Goal: Task Accomplishment & Management: Use online tool/utility

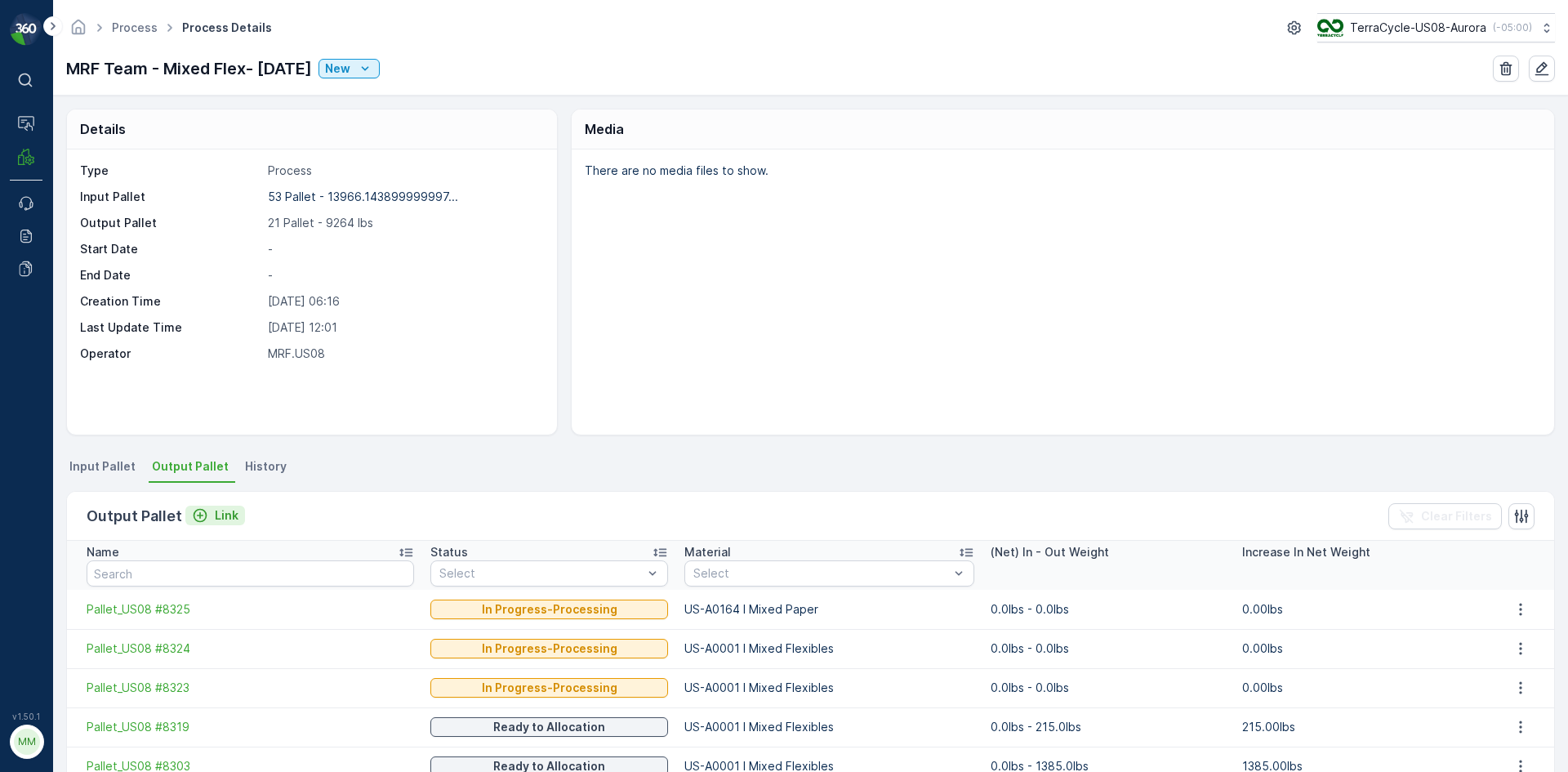
click at [223, 519] on p "Link" at bounding box center [226, 516] width 24 height 16
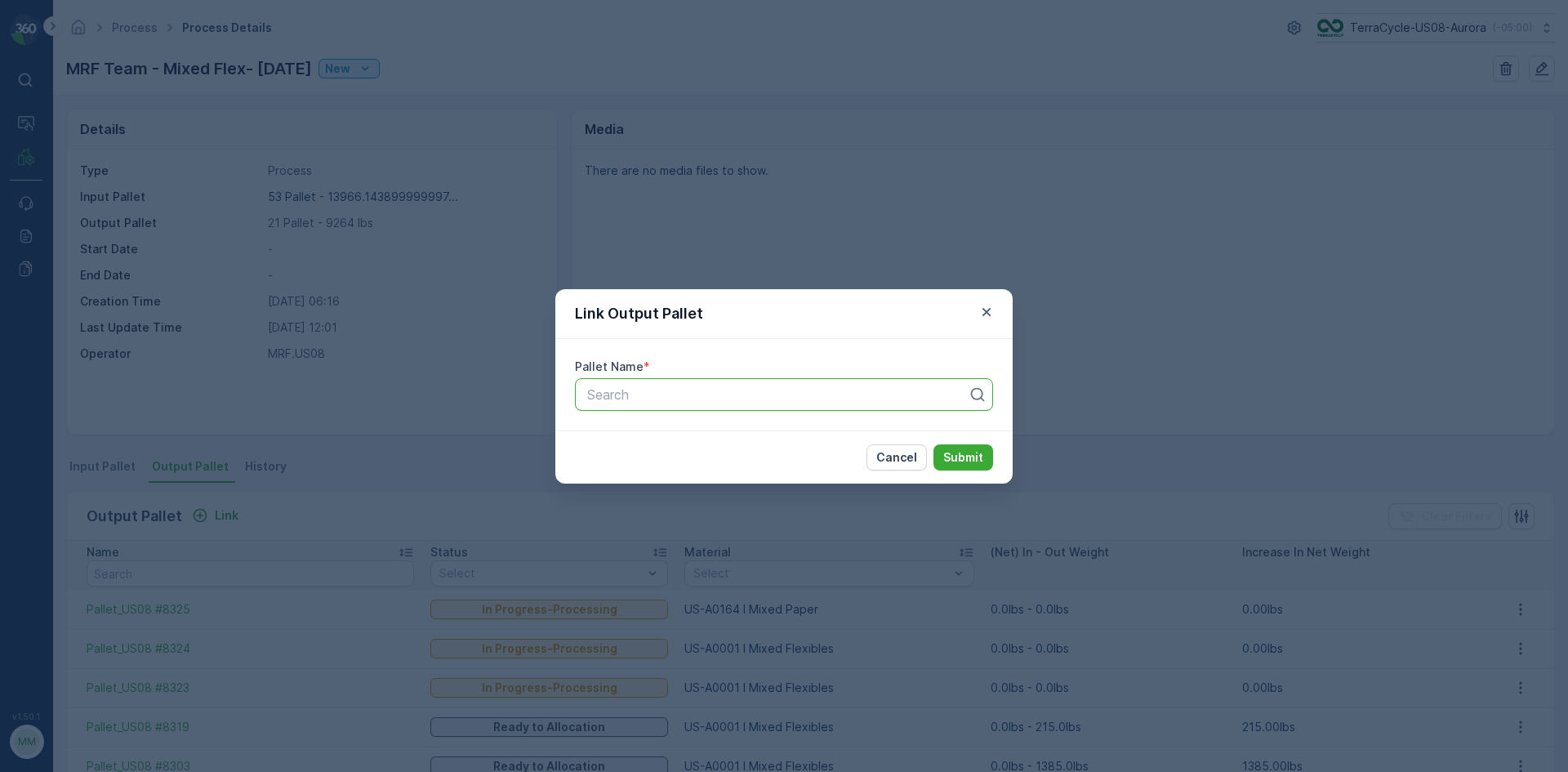
click at [646, 393] on div at bounding box center [777, 394] width 384 height 15
type input "8239"
click at [933, 444] on button "Submit" at bounding box center [962, 457] width 59 height 26
click at [815, 379] on div "Pallet_US08 #8239" at bounding box center [784, 395] width 418 height 33
click at [813, 391] on div at bounding box center [769, 394] width 368 height 15
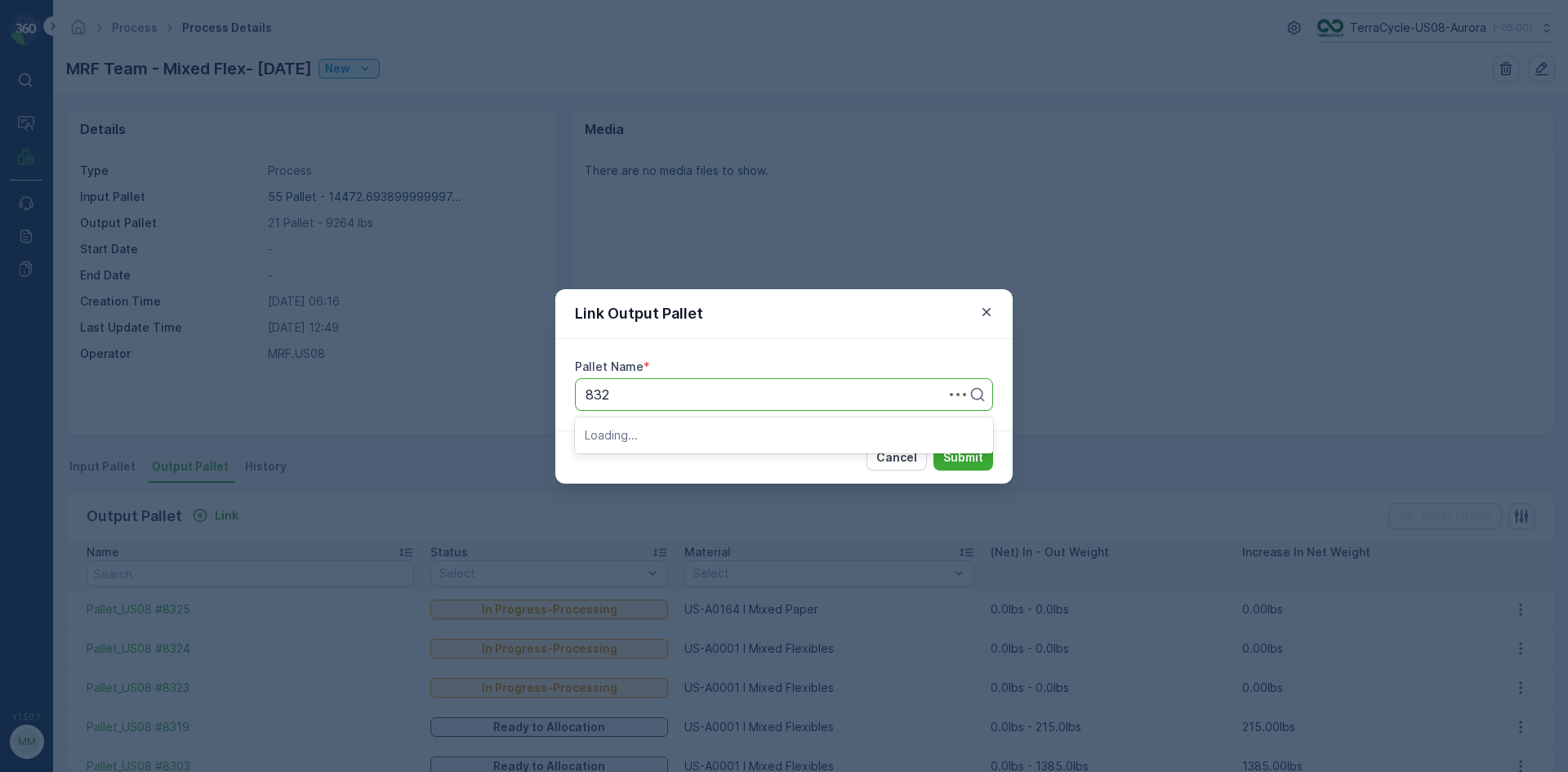
type input "8329"
click at [933, 444] on button "Submit" at bounding box center [962, 457] width 59 height 26
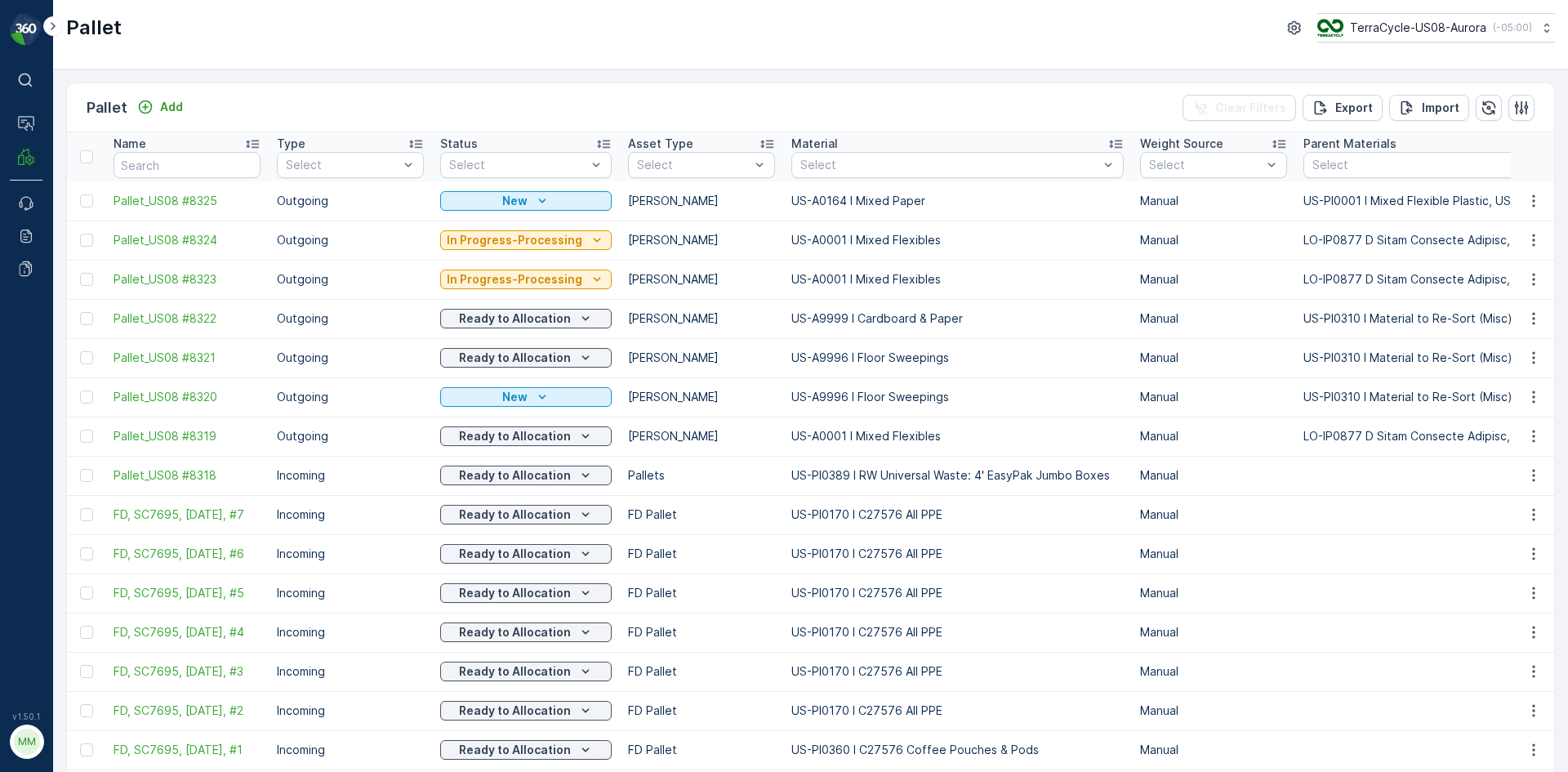
click at [157, 89] on div "Pallet Add Clear Filters Export Import" at bounding box center [810, 108] width 1487 height 49
click at [182, 130] on div "Pallet Add Clear Filters Export Import" at bounding box center [810, 108] width 1487 height 49
click at [176, 107] on p "Add" at bounding box center [171, 107] width 23 height 16
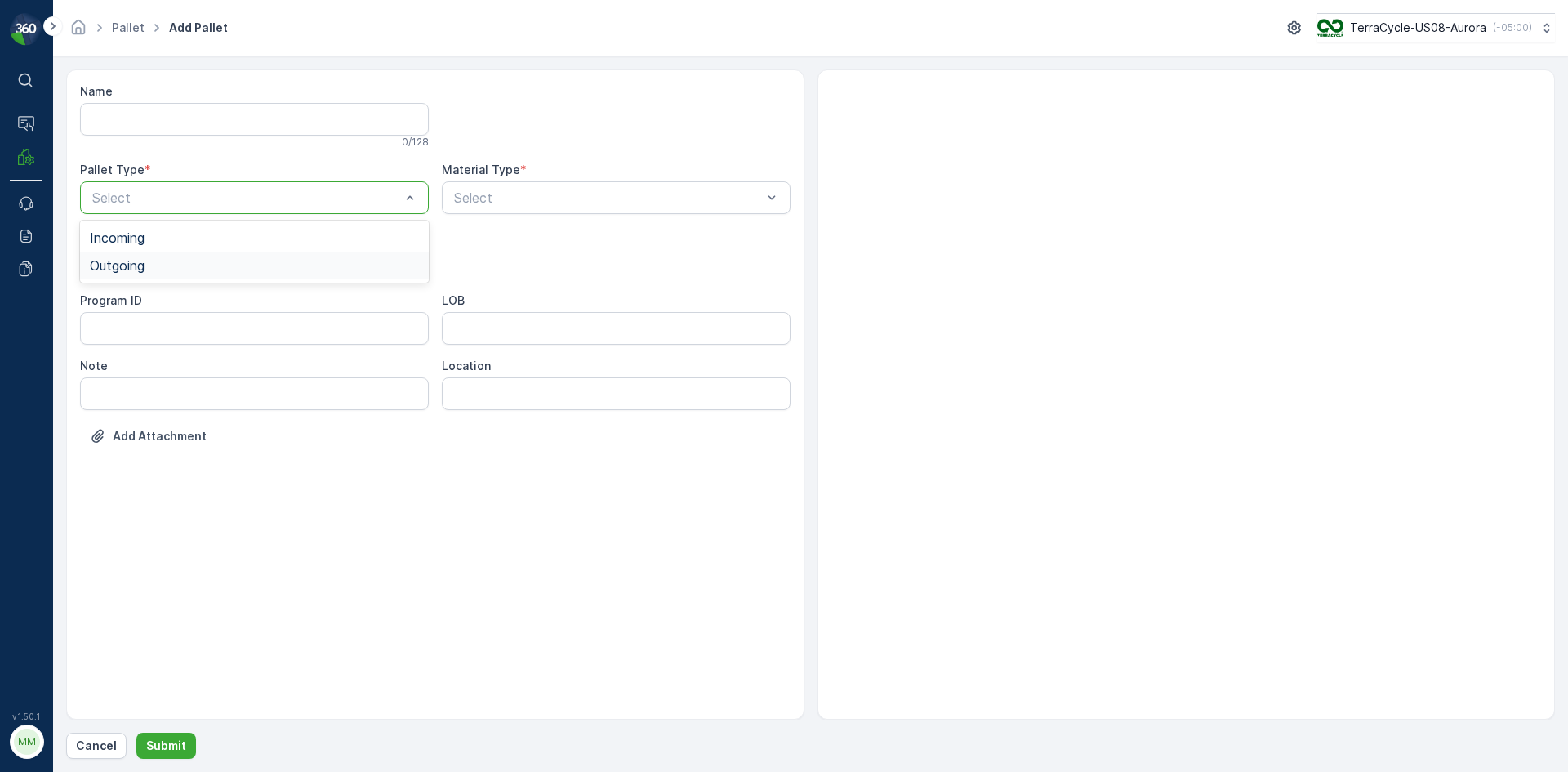
click at [153, 262] on div "Outgoing" at bounding box center [254, 266] width 329 height 15
click at [138, 309] on div "Gaylord" at bounding box center [254, 303] width 329 height 15
click at [577, 178] on div "Material Type * Select" at bounding box center [616, 187] width 348 height 52
type input "0002"
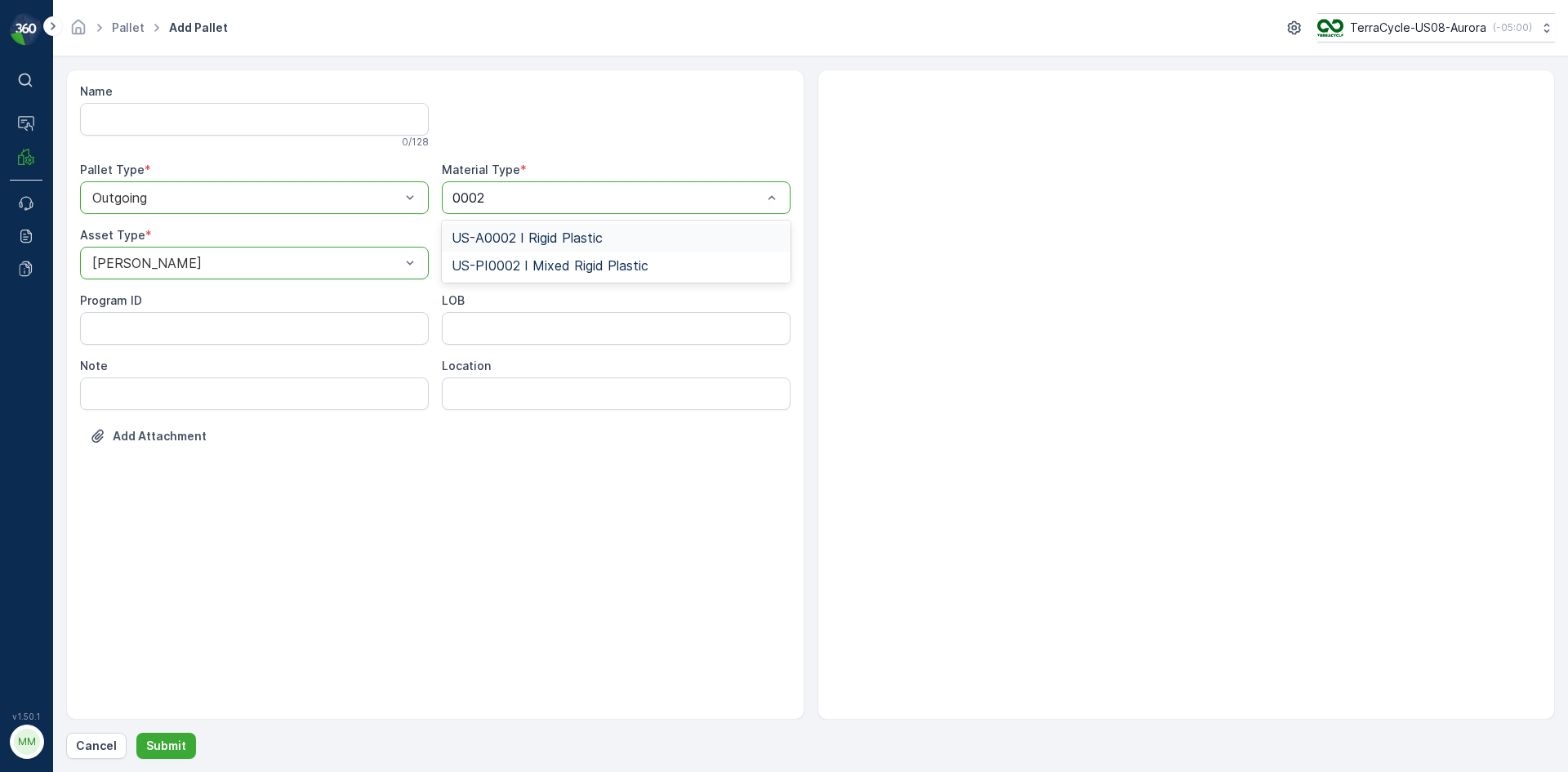
click at [597, 235] on span "US-A0002 I Rigid Plastic" at bounding box center [527, 237] width 151 height 15
click at [172, 736] on button "Submit" at bounding box center [166, 746] width 59 height 26
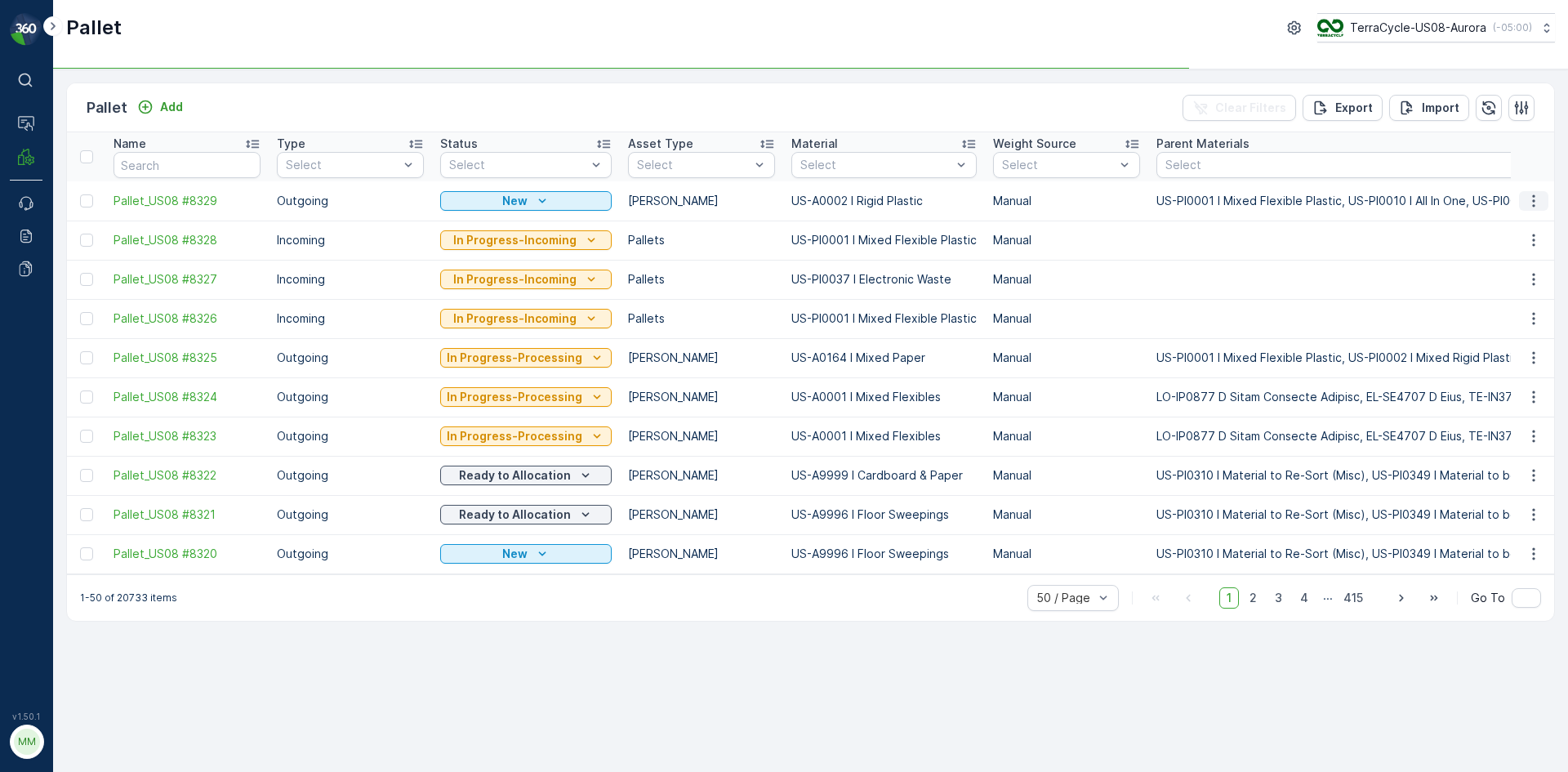
click at [1536, 206] on icon "button" at bounding box center [1534, 201] width 16 height 16
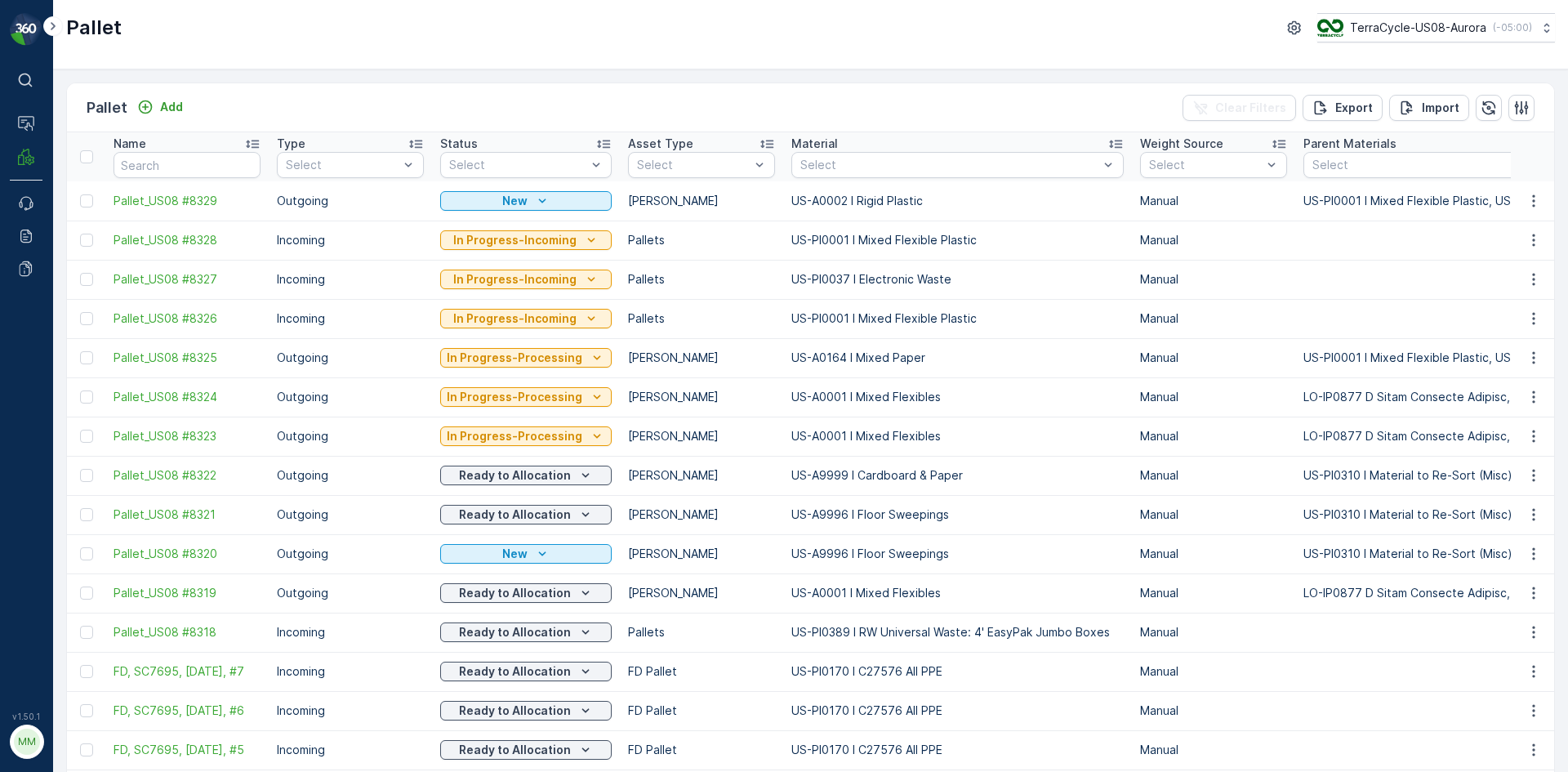
click at [1532, 198] on icon "button" at bounding box center [1534, 201] width 16 height 16
click at [1509, 319] on span "Print QR" at bounding box center [1489, 317] width 45 height 16
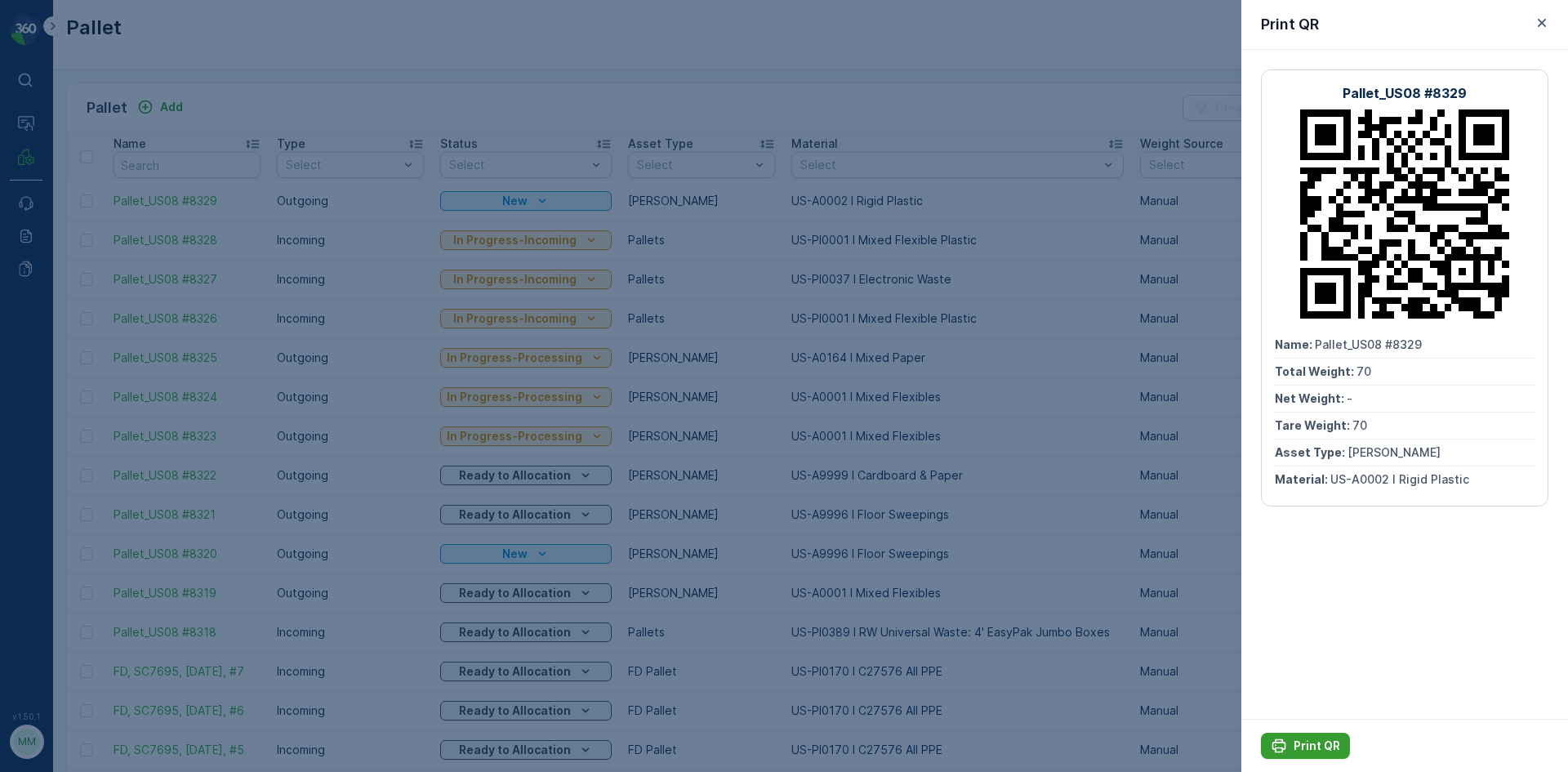
click at [1315, 756] on button "Print QR" at bounding box center [1305, 746] width 89 height 26
click at [1208, 662] on div at bounding box center [784, 386] width 1568 height 772
